Goal: Transaction & Acquisition: Purchase product/service

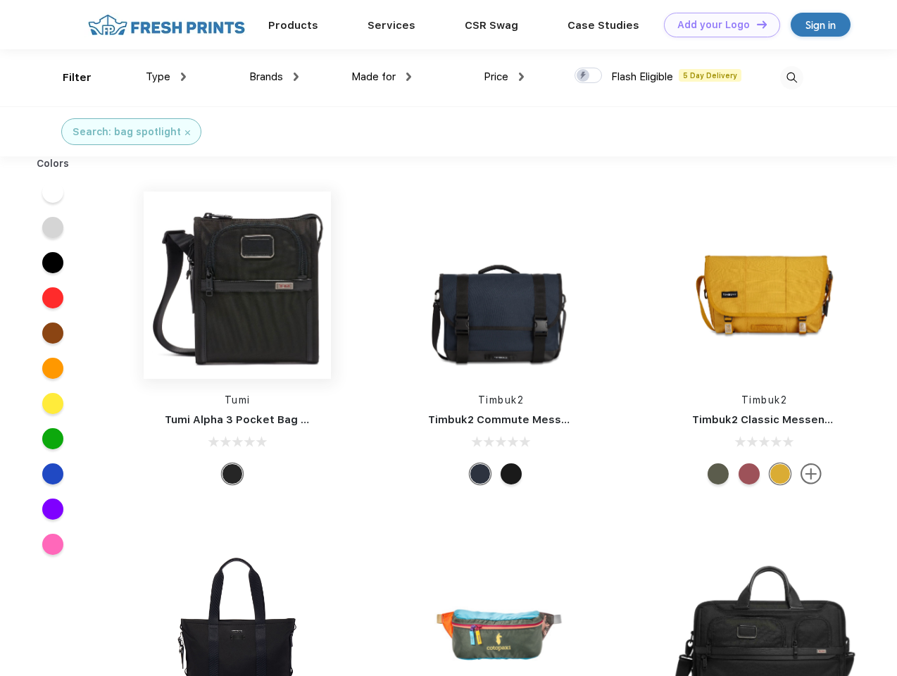
scroll to position [1, 0]
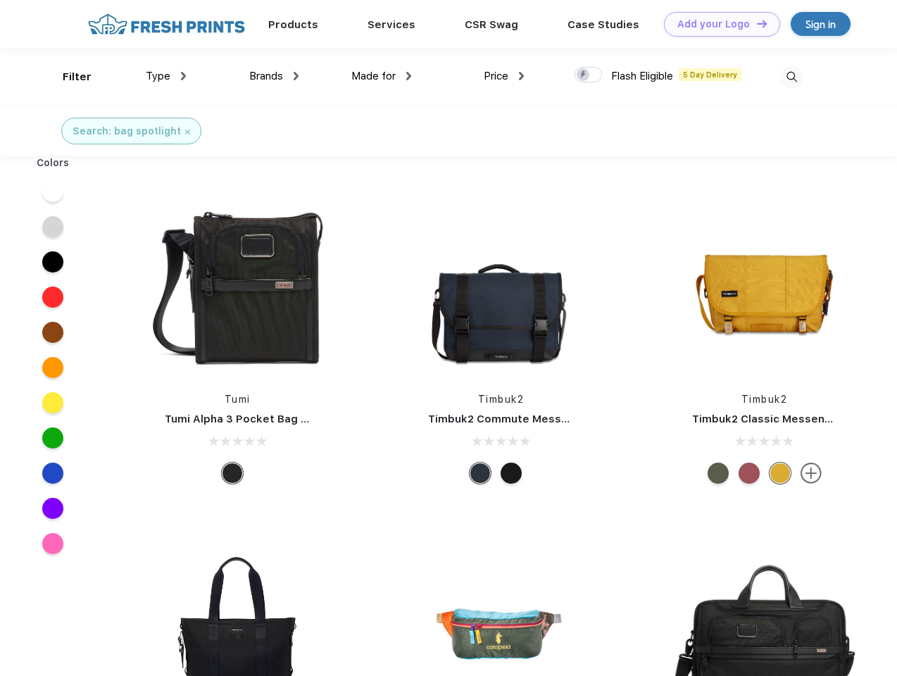
click at [716, 24] on link "Add your Logo Design Tool" at bounding box center [722, 24] width 116 height 25
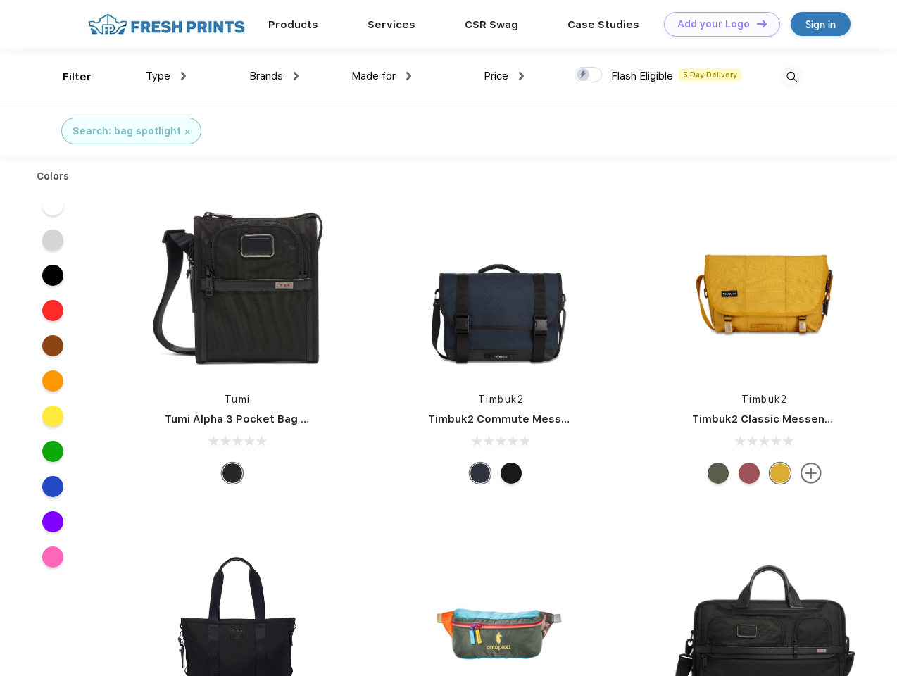
click at [0, 0] on div "Design Tool" at bounding box center [0, 0] width 0 height 0
click at [755, 23] on link "Add your Logo Design Tool" at bounding box center [722, 24] width 116 height 25
click at [68, 77] on div "Filter" at bounding box center [77, 77] width 29 height 16
click at [166, 76] on span "Type" at bounding box center [158, 76] width 25 height 13
click at [274, 76] on span "Brands" at bounding box center [266, 76] width 34 height 13
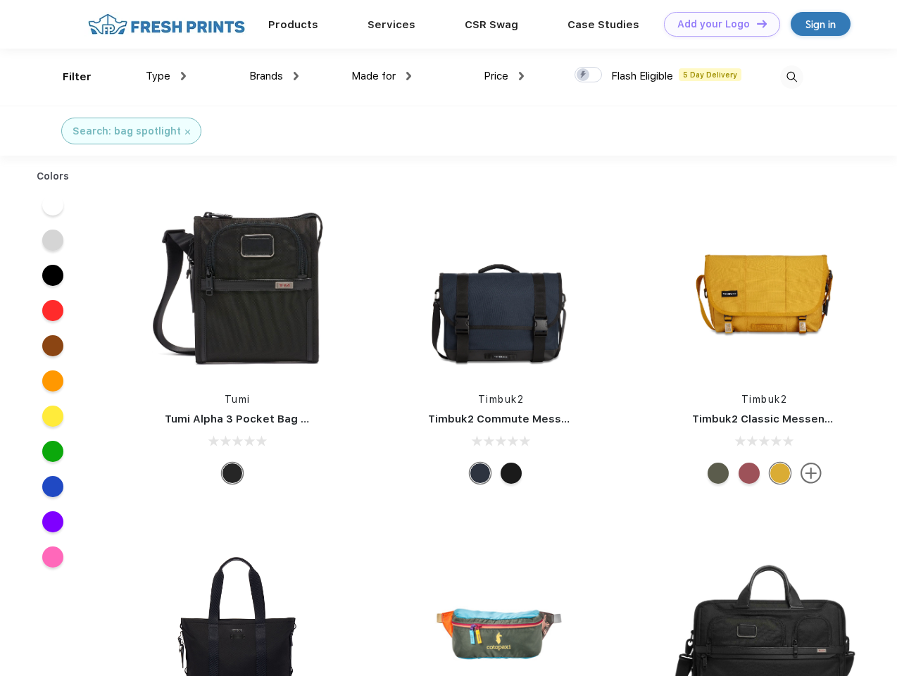
click at [381, 76] on span "Made for" at bounding box center [373, 76] width 44 height 13
click at [504, 76] on span "Price" at bounding box center [496, 76] width 25 height 13
click at [588, 75] on div at bounding box center [587, 74] width 27 height 15
click at [583, 75] on input "checkbox" at bounding box center [578, 70] width 9 height 9
click at [791, 77] on img at bounding box center [791, 76] width 23 height 23
